Goal: Task Accomplishment & Management: Manage account settings

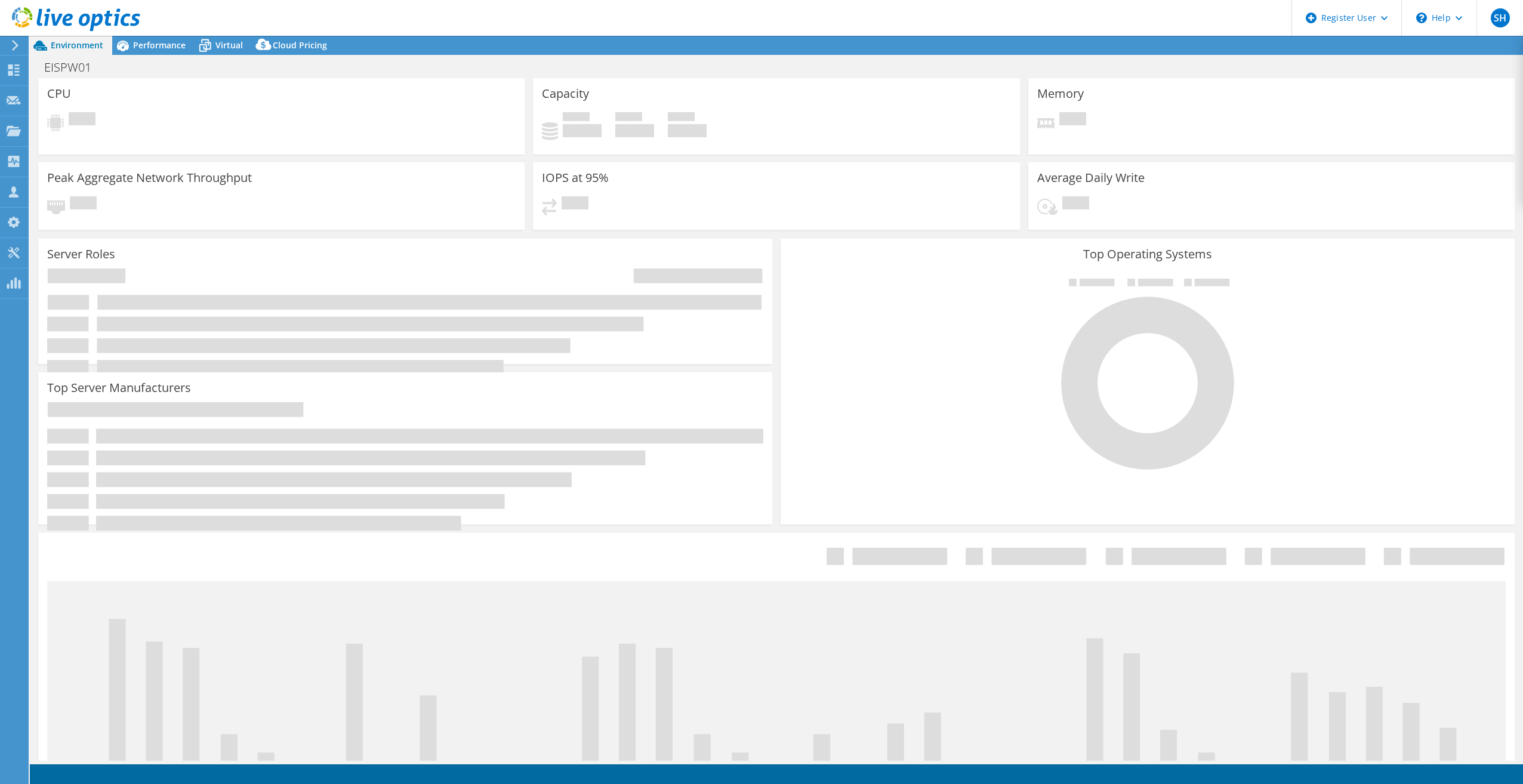
select select "USD"
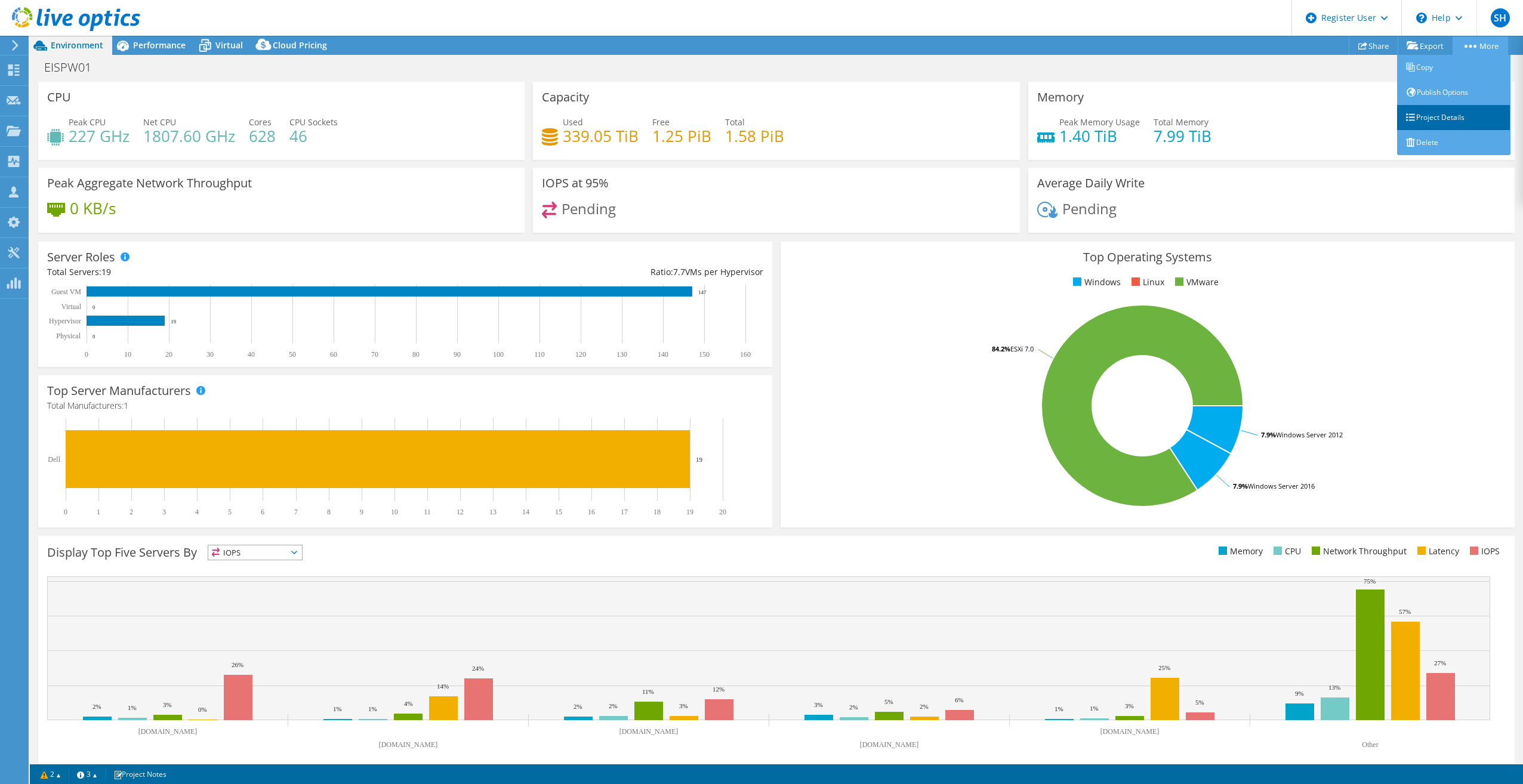
click at [1443, 113] on link "Project Details" at bounding box center [1454, 117] width 113 height 25
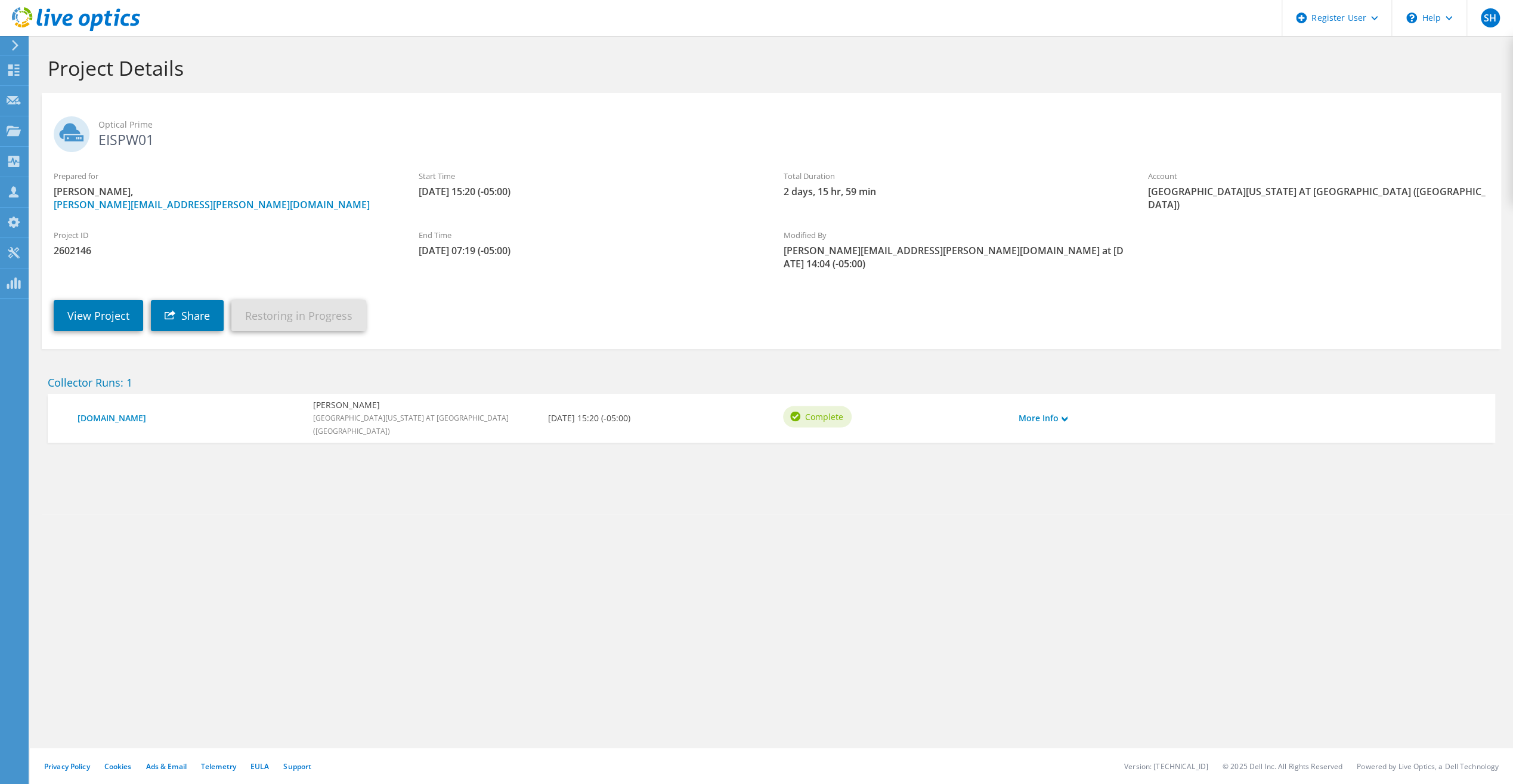
click at [321, 310] on link "Restoring in Progress" at bounding box center [299, 316] width 135 height 31
click at [319, 308] on link "Restoring in Progress" at bounding box center [299, 316] width 135 height 31
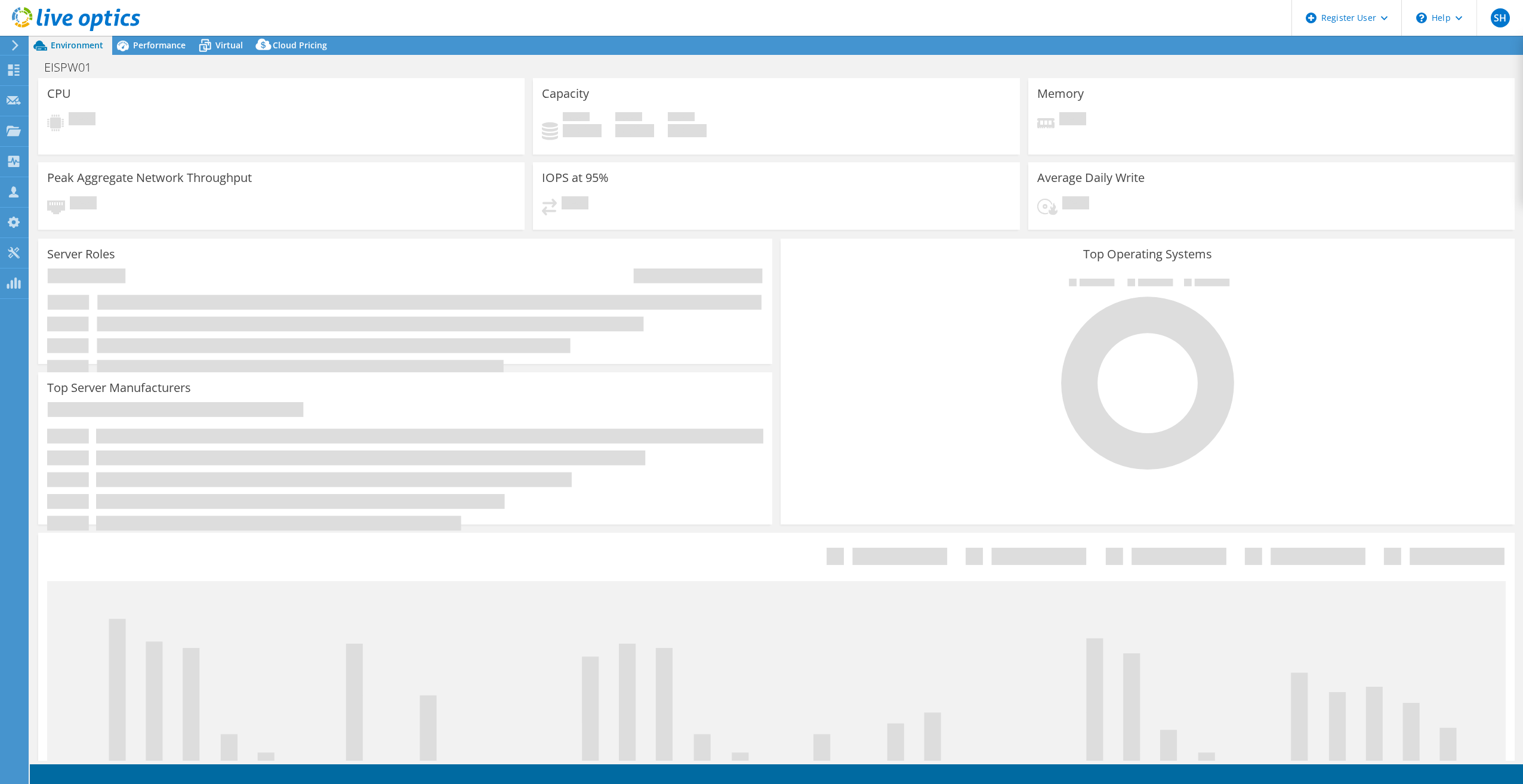
select select "USD"
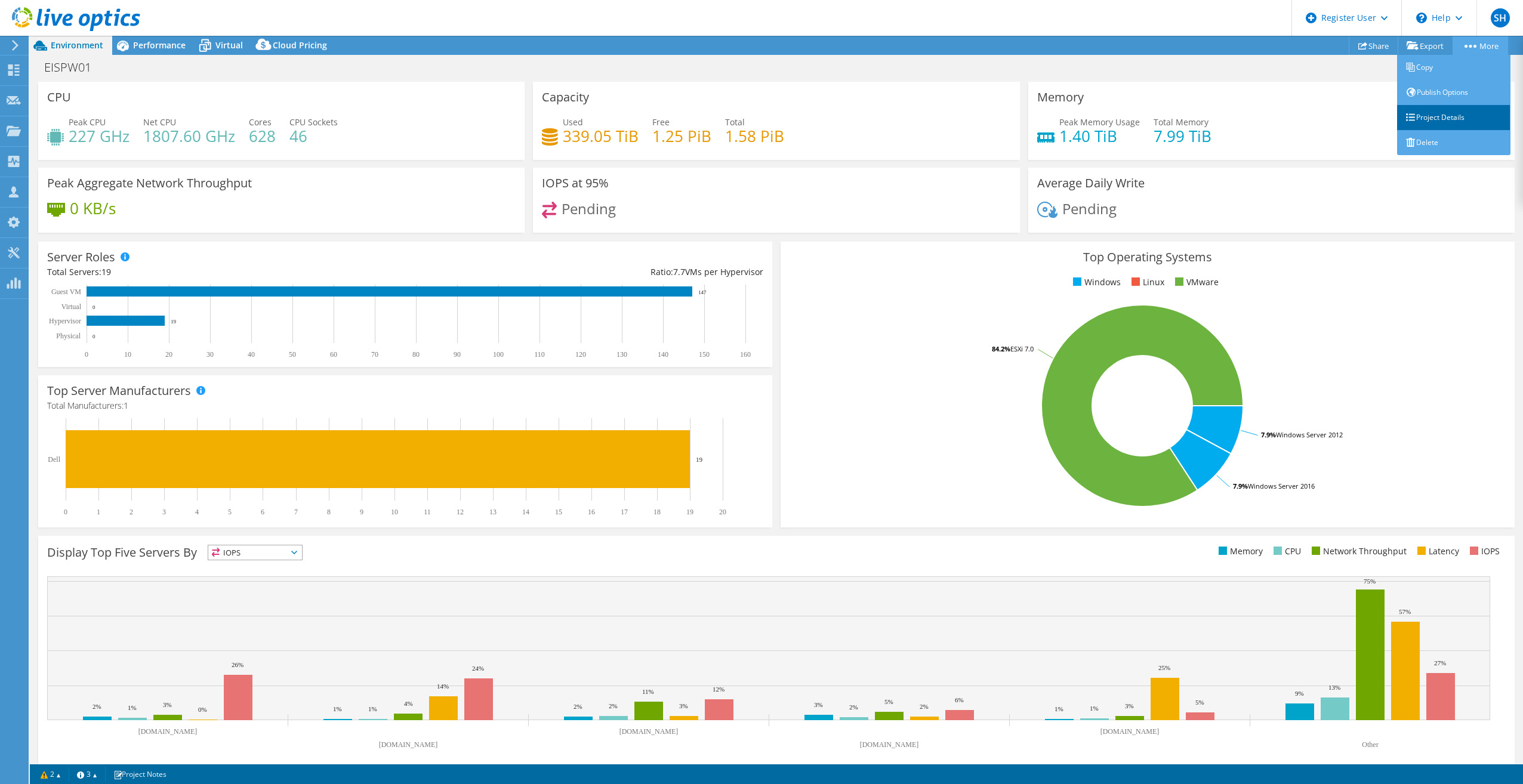
click at [1447, 120] on link "Project Details" at bounding box center [1454, 117] width 113 height 25
